Goal: Contribute content: Add original content to the website for others to see

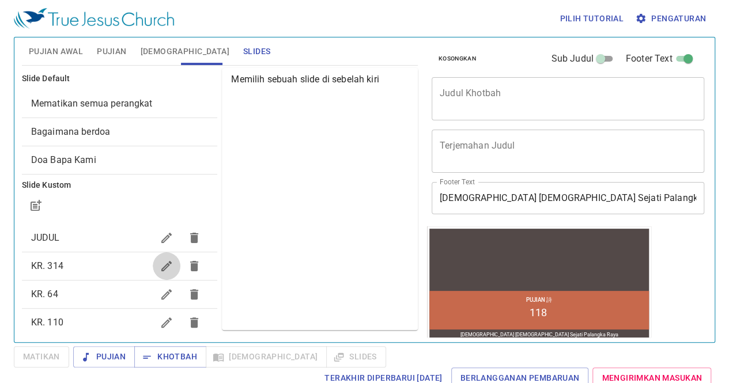
click at [160, 259] on icon "button" at bounding box center [167, 266] width 14 height 14
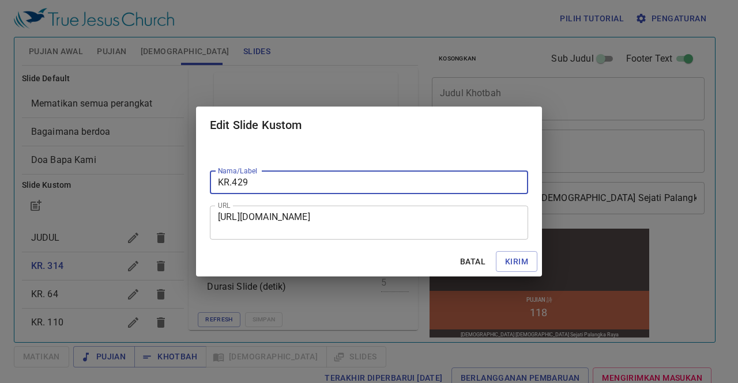
type input "KR.429"
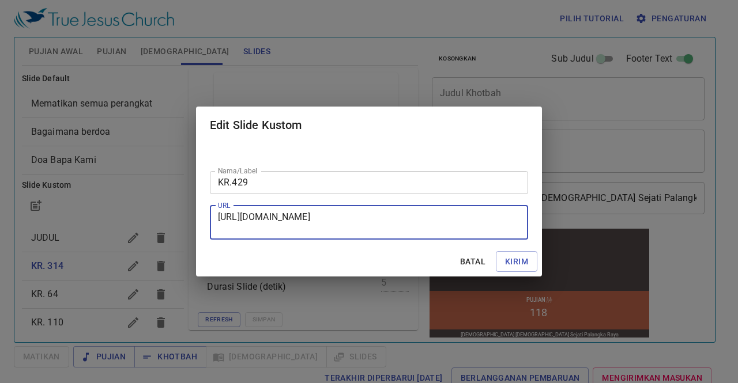
drag, startPoint x: 220, startPoint y: 218, endPoint x: 398, endPoint y: 237, distance: 178.5
click at [398, 237] on div "[URL][DOMAIN_NAME] URL" at bounding box center [369, 223] width 318 height 34
type textarea "h"
paste textarea "[URL][DOMAIN_NAME]"
type textarea "[URL][DOMAIN_NAME]"
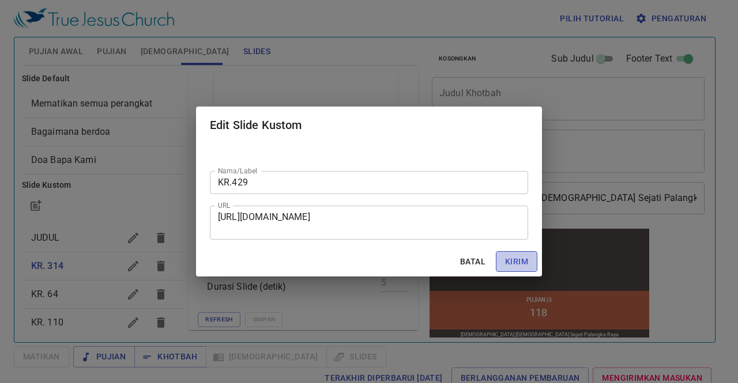
click at [520, 262] on span "Kirim" at bounding box center [516, 262] width 23 height 14
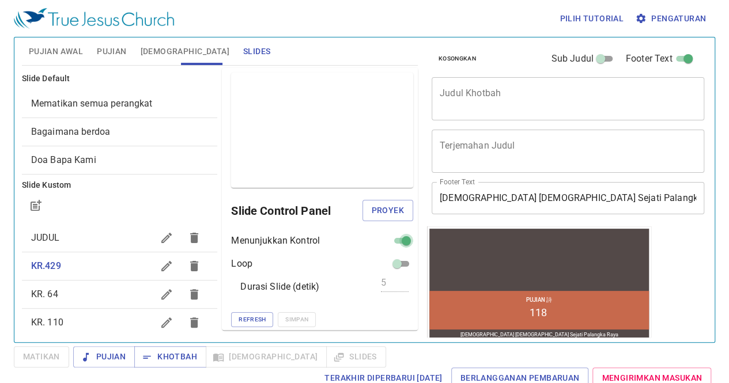
click at [394, 240] on input "checkbox" at bounding box center [407, 243] width 42 height 14
checkbox input "false"
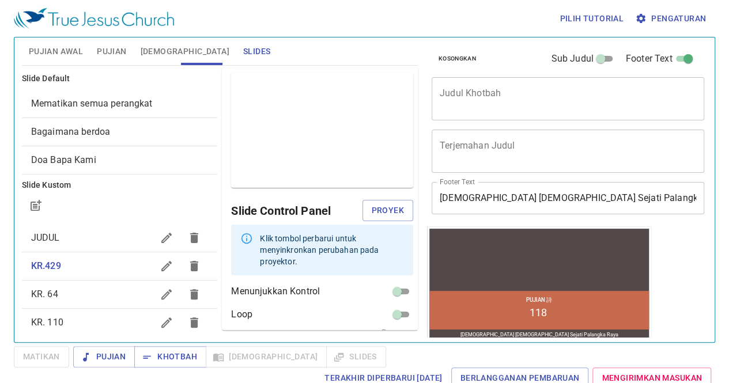
scroll to position [40, 0]
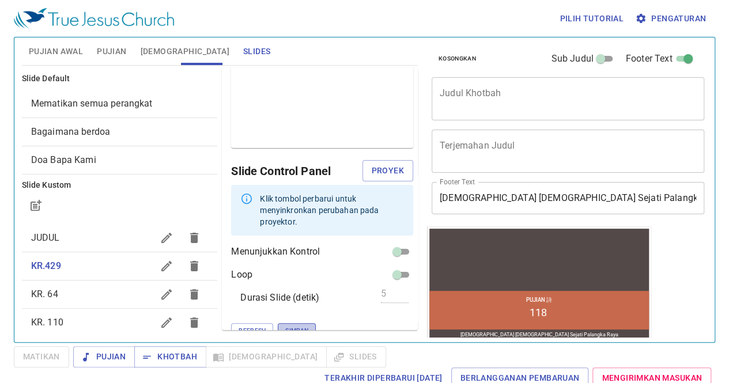
click at [285, 326] on span "Simpan" at bounding box center [296, 331] width 23 height 10
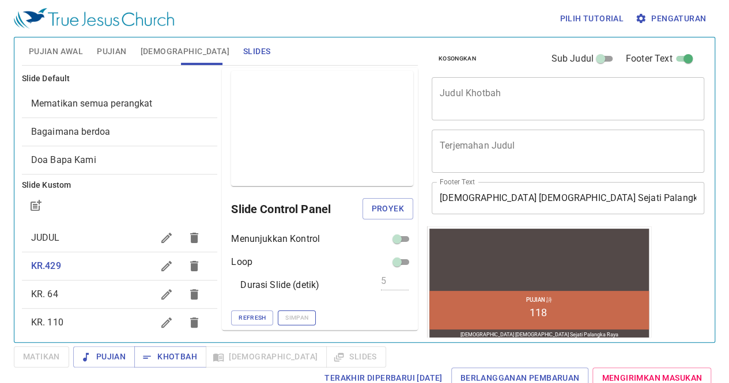
scroll to position [1, 0]
click at [160, 292] on icon "button" at bounding box center [167, 295] width 14 height 14
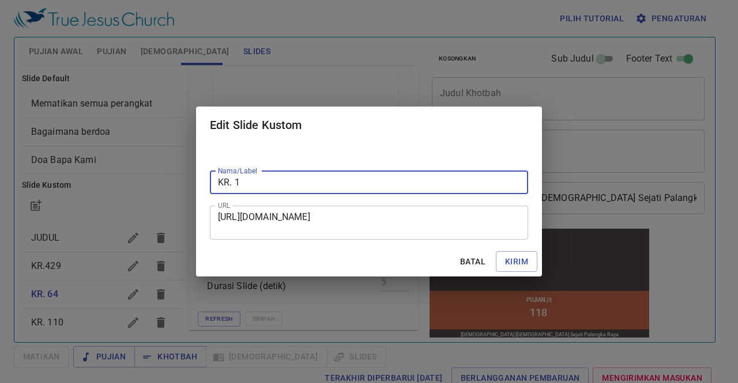
type input "KR. 1"
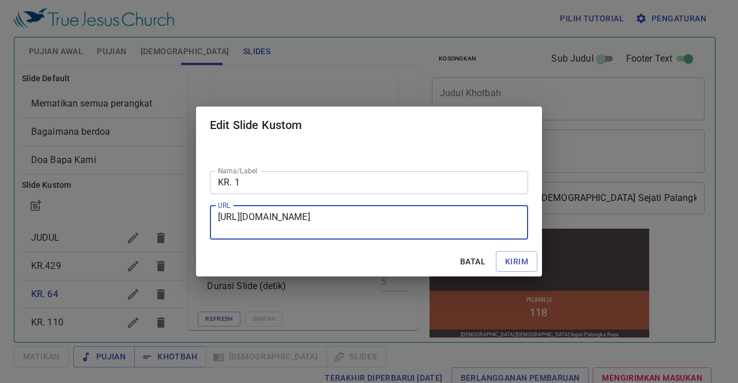
drag, startPoint x: 220, startPoint y: 215, endPoint x: 393, endPoint y: 226, distance: 173.8
click at [393, 226] on textarea "[URL][DOMAIN_NAME]" at bounding box center [369, 223] width 302 height 22
paste textarea "[URL][DOMAIN_NAME]"
type textarea "[URL][DOMAIN_NAME]"
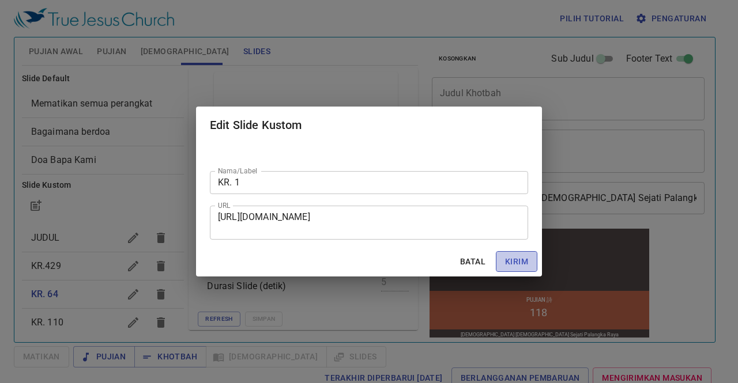
click at [508, 255] on span "Kirim" at bounding box center [516, 262] width 23 height 14
checkbox input "true"
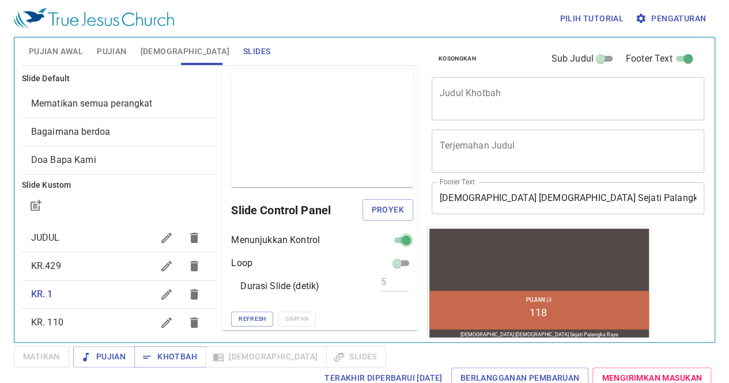
click at [390, 239] on input "checkbox" at bounding box center [407, 243] width 42 height 14
checkbox input "false"
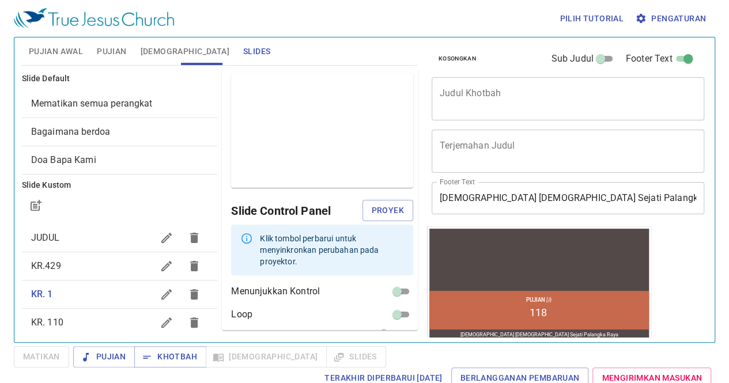
scroll to position [40, 0]
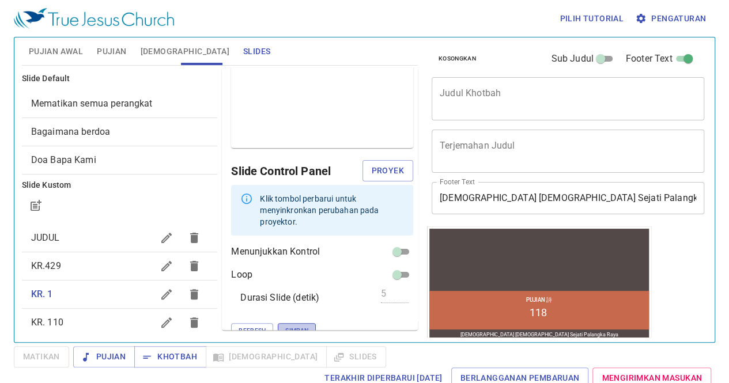
click at [285, 326] on span "Simpan" at bounding box center [296, 331] width 23 height 10
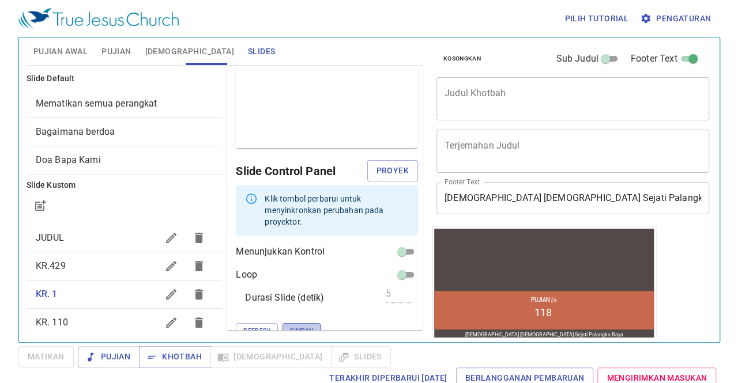
scroll to position [1, 0]
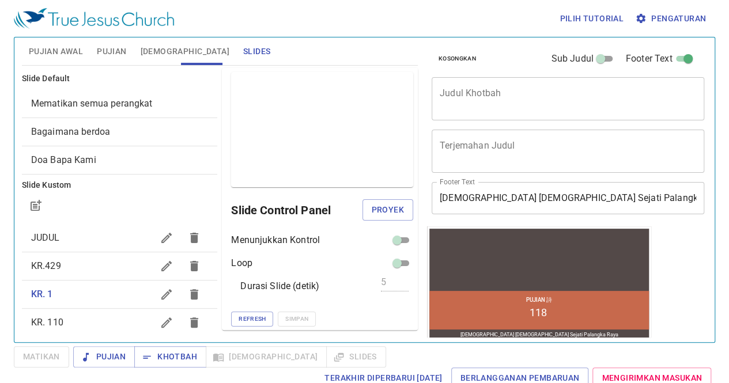
click at [160, 318] on icon "button" at bounding box center [167, 323] width 14 height 14
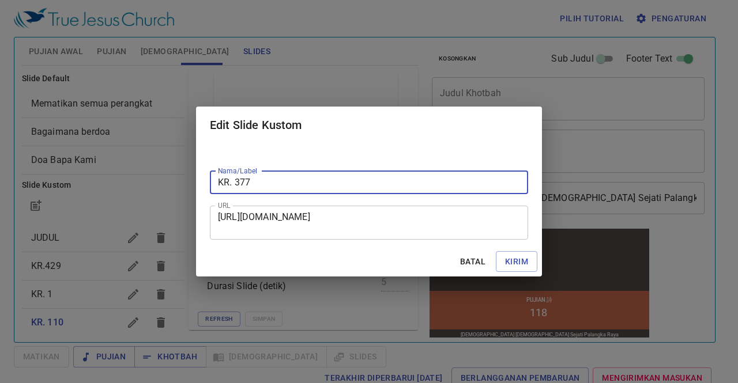
type input "KR. 377"
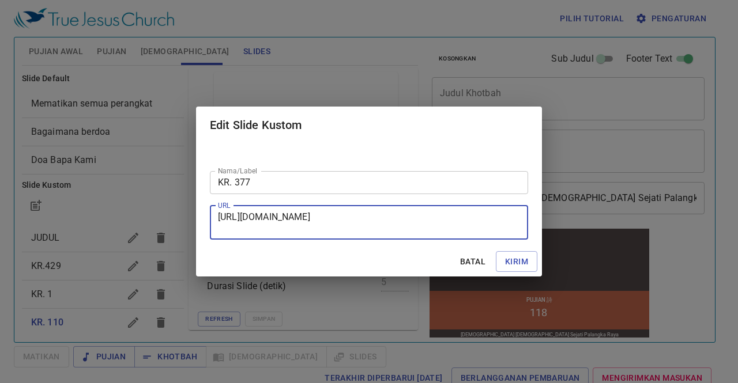
drag, startPoint x: 220, startPoint y: 217, endPoint x: 401, endPoint y: 229, distance: 181.4
click at [401, 229] on textarea "[URL][DOMAIN_NAME]" at bounding box center [369, 223] width 302 height 22
paste textarea "[URL][DOMAIN_NAME]"
type textarea "[URL][DOMAIN_NAME]"
click at [516, 260] on span "Kirim" at bounding box center [516, 262] width 23 height 14
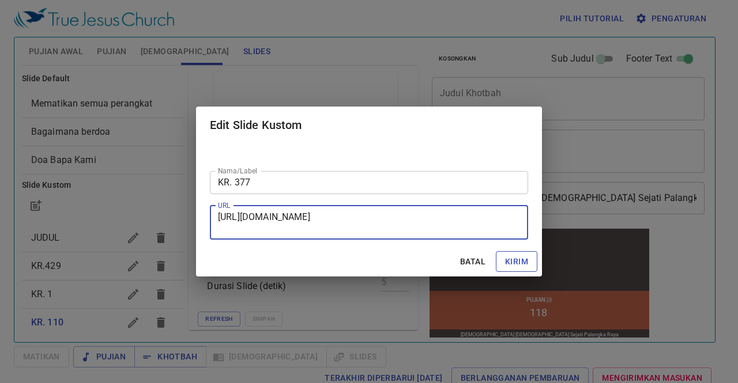
checkbox input "true"
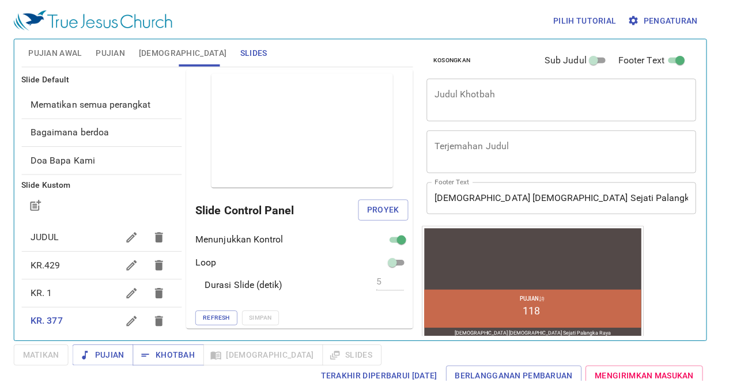
scroll to position [3, 0]
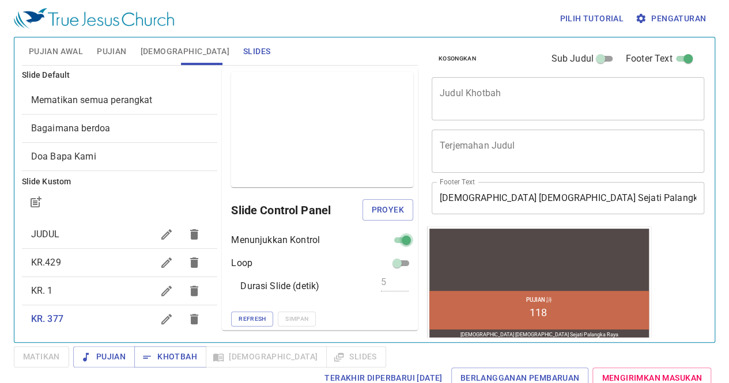
click at [397, 241] on input "checkbox" at bounding box center [407, 243] width 42 height 14
checkbox input "false"
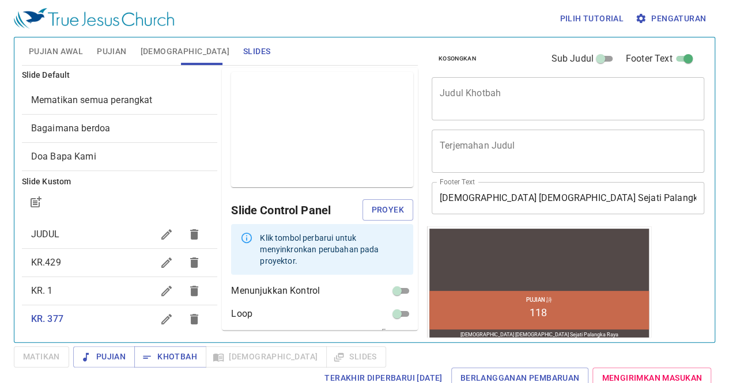
scroll to position [40, 0]
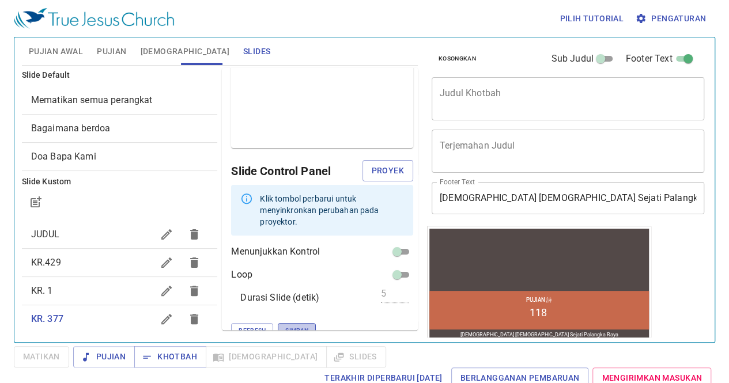
click at [285, 326] on span "Simpan" at bounding box center [296, 331] width 23 height 10
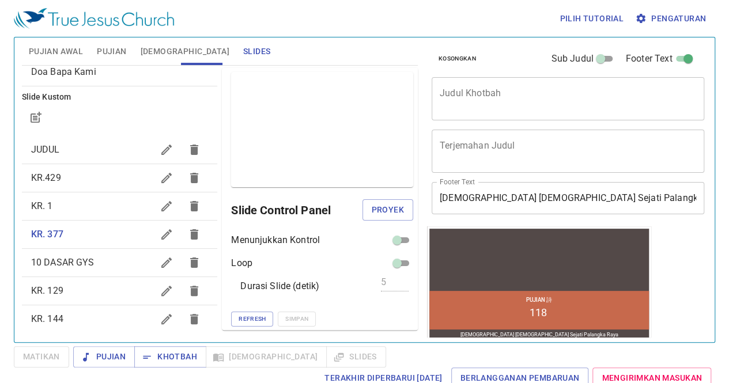
scroll to position [90, 0]
click at [160, 316] on icon "button" at bounding box center [167, 318] width 14 height 14
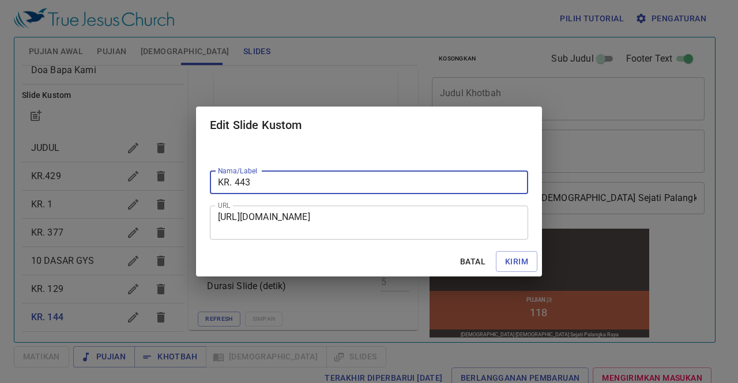
type input "KR. 443"
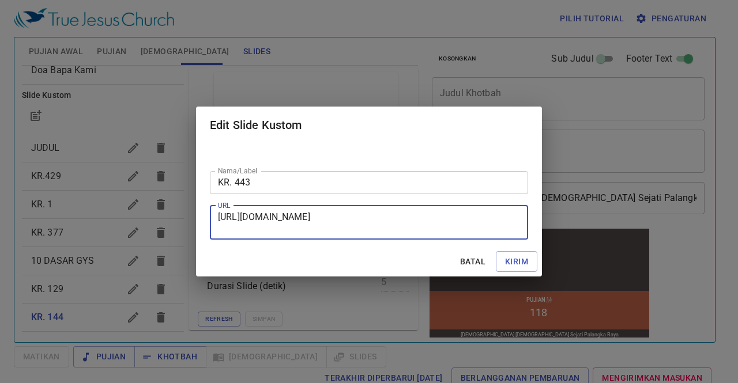
drag, startPoint x: 219, startPoint y: 216, endPoint x: 438, endPoint y: 257, distance: 222.8
click at [438, 257] on form "Nama/Label KR. 443 Nama/Label URL [URL][DOMAIN_NAME] URL Batal Kirim" at bounding box center [369, 211] width 346 height 134
paste textarea "[URL][DOMAIN_NAME]"
type textarea "[URL][DOMAIN_NAME]"
click at [512, 258] on span "Kirim" at bounding box center [516, 262] width 23 height 14
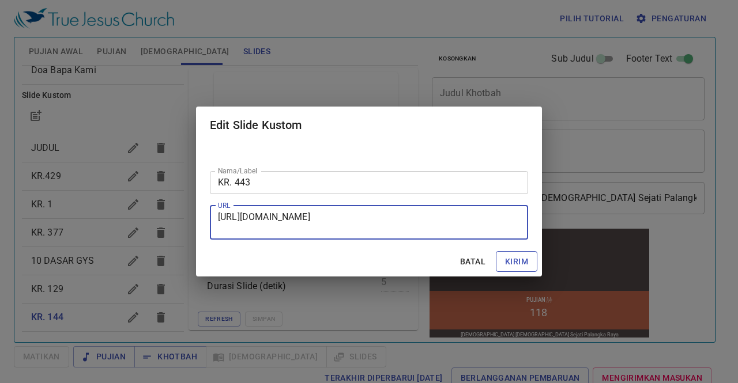
checkbox input "true"
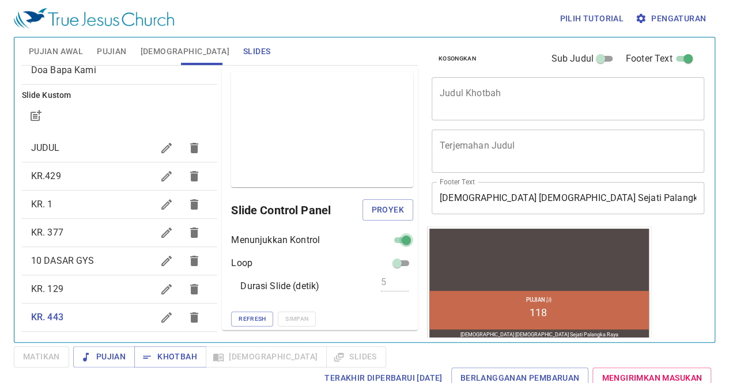
click at [395, 240] on input "checkbox" at bounding box center [407, 243] width 42 height 14
checkbox input "false"
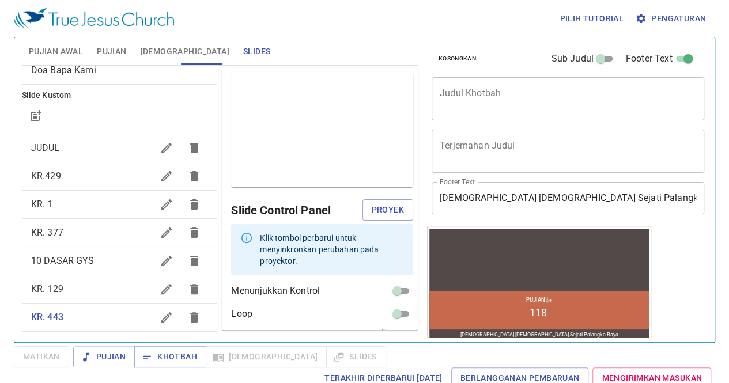
scroll to position [40, 0]
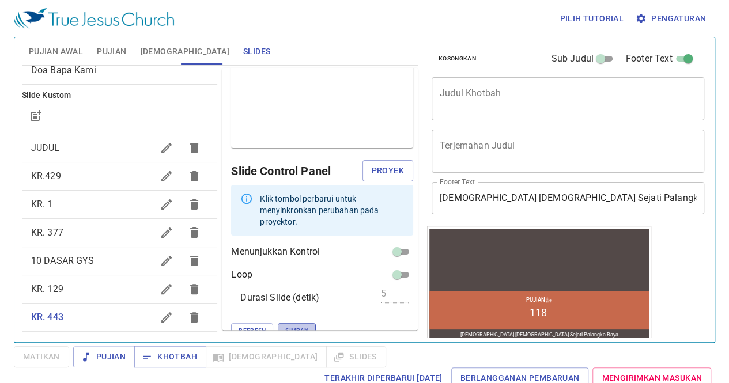
click at [285, 326] on span "Simpan" at bounding box center [296, 331] width 23 height 10
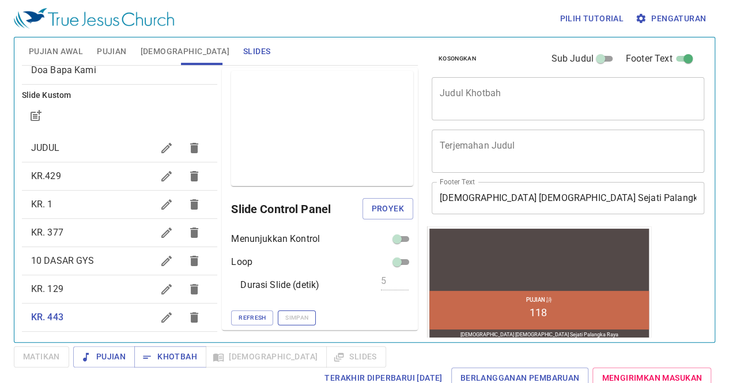
scroll to position [1, 0]
click at [100, 172] on span "KR.429" at bounding box center [92, 176] width 122 height 14
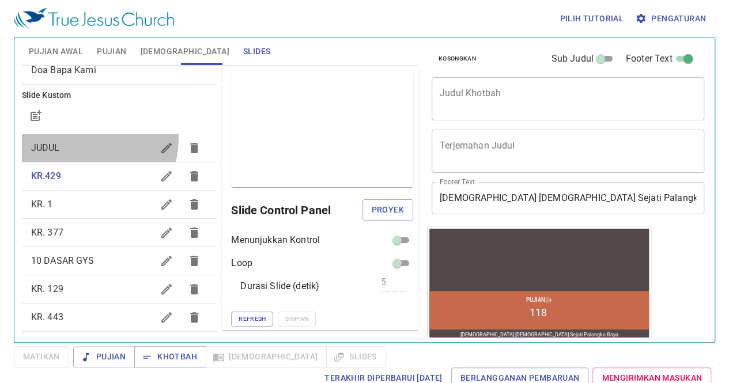
click at [73, 137] on div "JUDUL" at bounding box center [120, 148] width 196 height 28
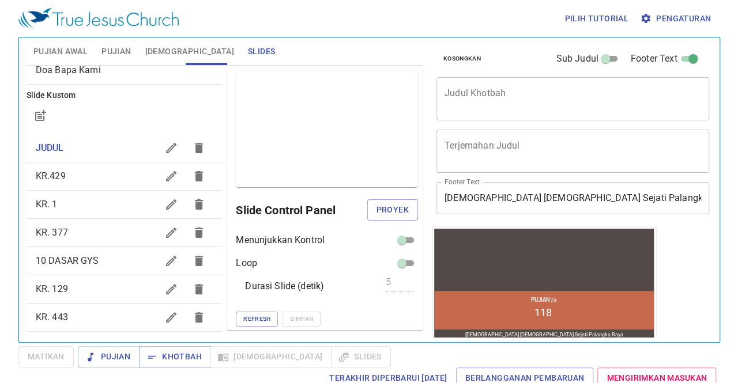
scroll to position [82, 0]
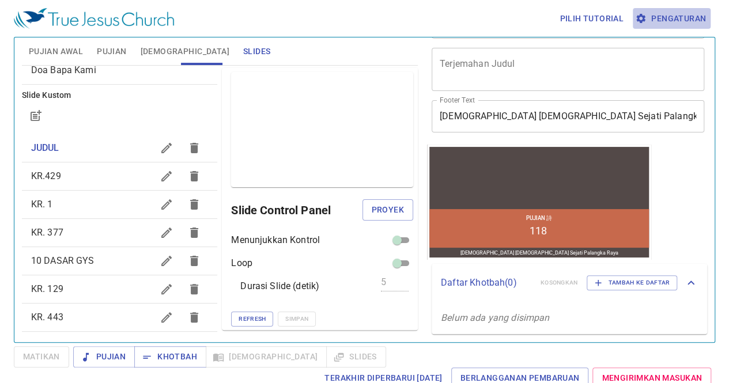
click at [682, 25] on span "Pengaturan" at bounding box center [672, 19] width 69 height 14
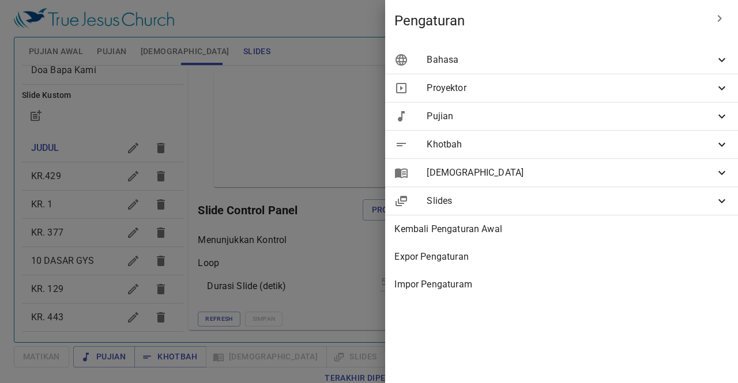
click at [654, 64] on span "Bahasa" at bounding box center [571, 60] width 288 height 14
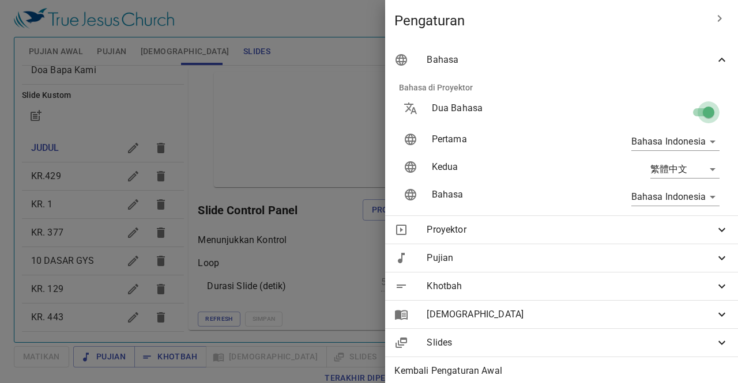
click at [689, 111] on input "checkbox" at bounding box center [709, 115] width 66 height 22
checkbox input "false"
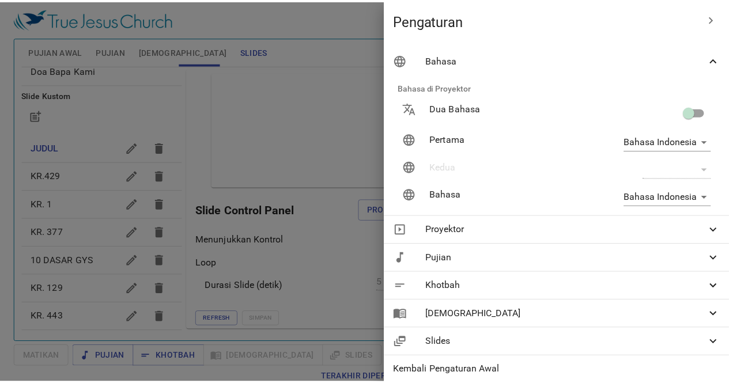
scroll to position [30, 0]
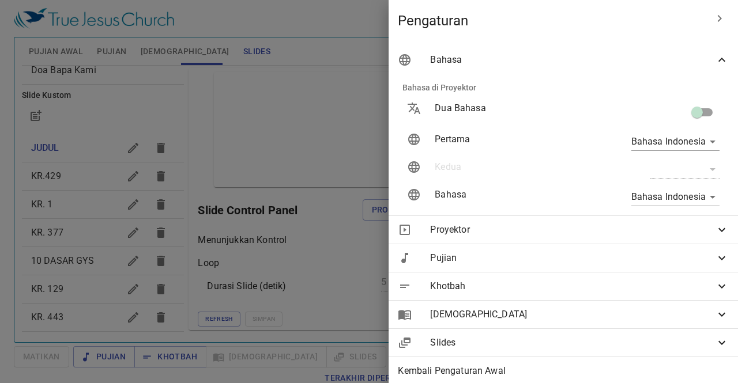
click at [323, 231] on div at bounding box center [369, 191] width 738 height 383
